Goal: Task Accomplishment & Management: Manage account settings

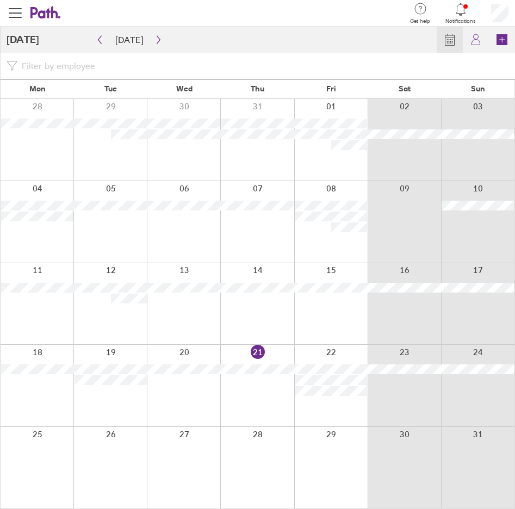
click at [341, 358] on div at bounding box center [330, 386] width 73 height 82
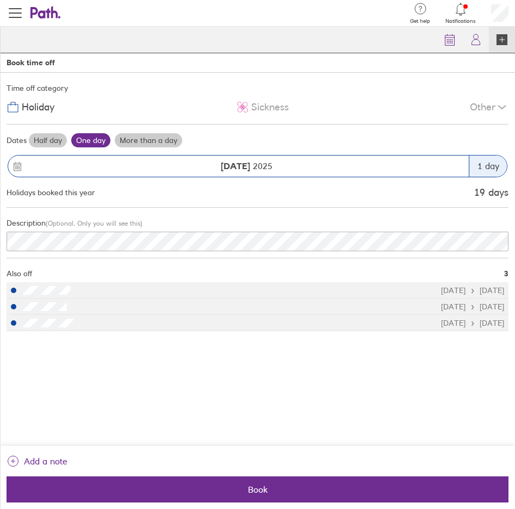
click at [45, 133] on label "Half day" at bounding box center [48, 140] width 38 height 14
click at [0, 0] on input "Half day" at bounding box center [0, 0] width 0 height 0
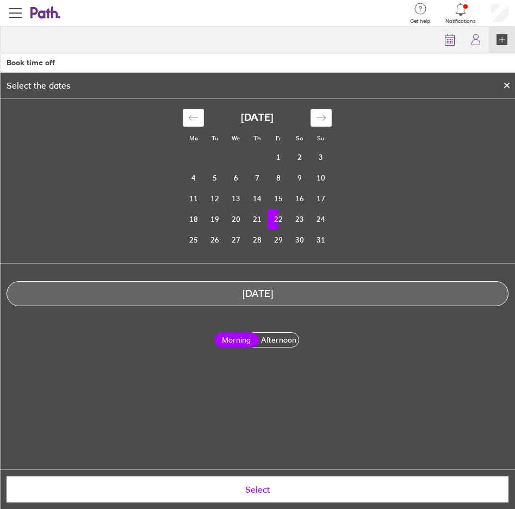
click at [281, 334] on label "Afternoon" at bounding box center [279, 340] width 45 height 14
click at [0, 0] on input "Afternoon" at bounding box center [0, 0] width 0 height 0
click at [264, 494] on button "Select" at bounding box center [258, 489] width 502 height 26
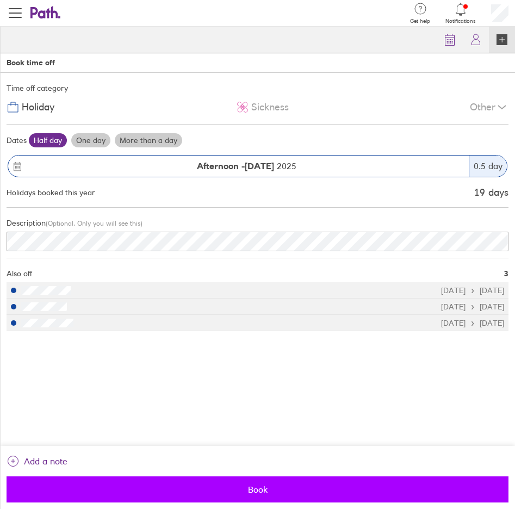
click at [253, 492] on span "Book" at bounding box center [257, 489] width 487 height 10
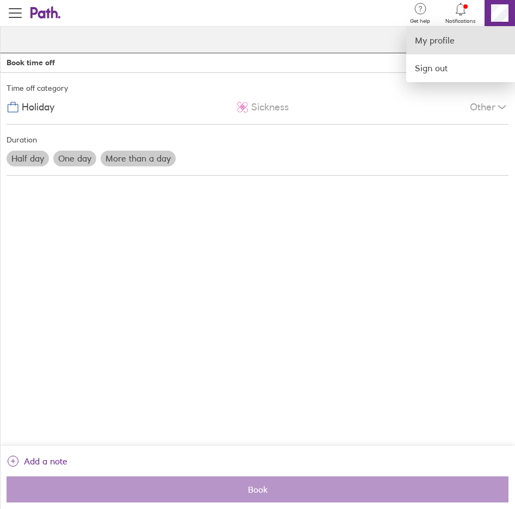
click at [438, 36] on link "My profile" at bounding box center [460, 41] width 109 height 28
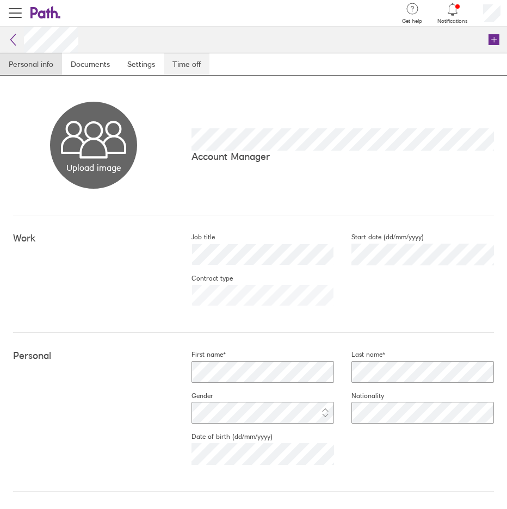
click at [181, 58] on link "Time off" at bounding box center [187, 64] width 46 height 22
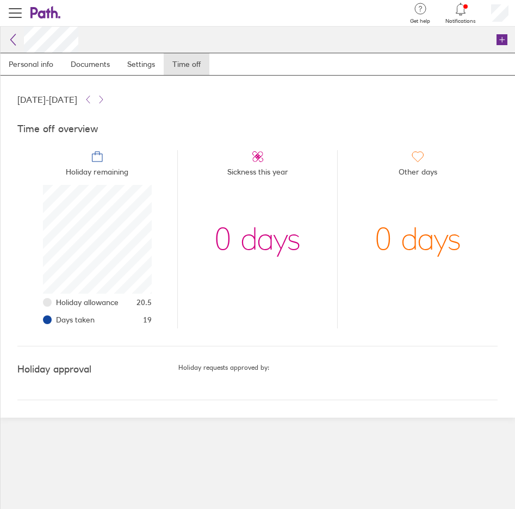
scroll to position [109, 109]
click at [451, 9] on div at bounding box center [460, 9] width 30 height 15
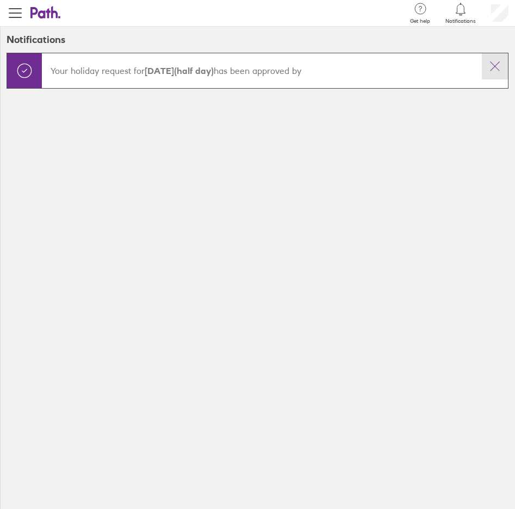
click at [498, 66] on icon at bounding box center [494, 66] width 13 height 13
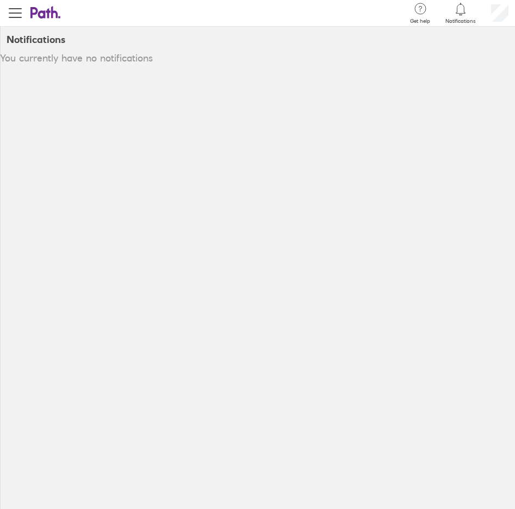
click at [47, 16] on icon at bounding box center [45, 12] width 30 height 13
